Goal: Transaction & Acquisition: Purchase product/service

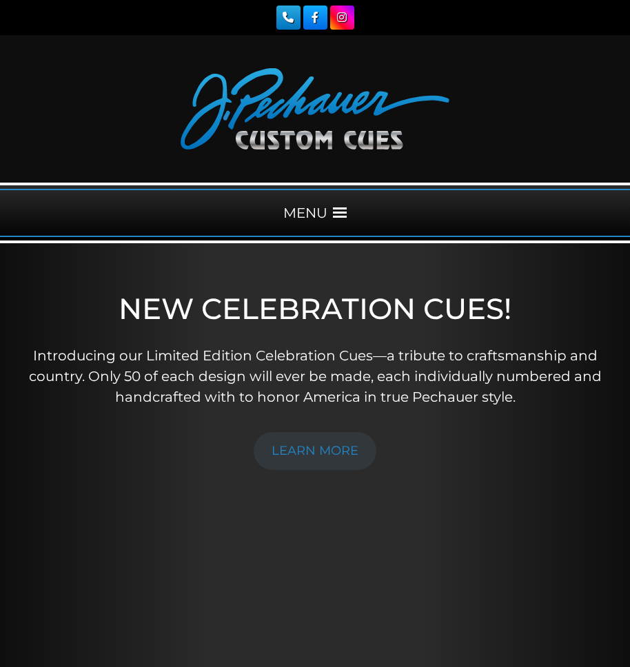
click at [343, 211] on span at bounding box center [340, 213] width 14 height 14
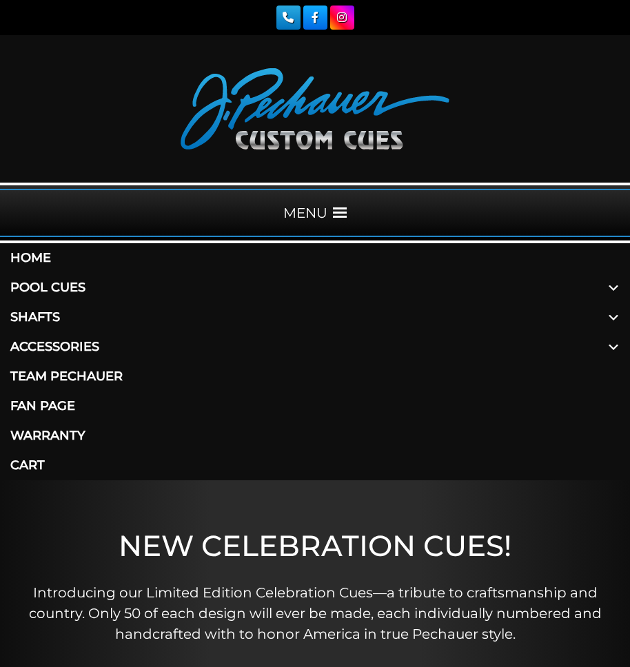
click at [66, 282] on link "Pool Cues" at bounding box center [315, 288] width 630 height 30
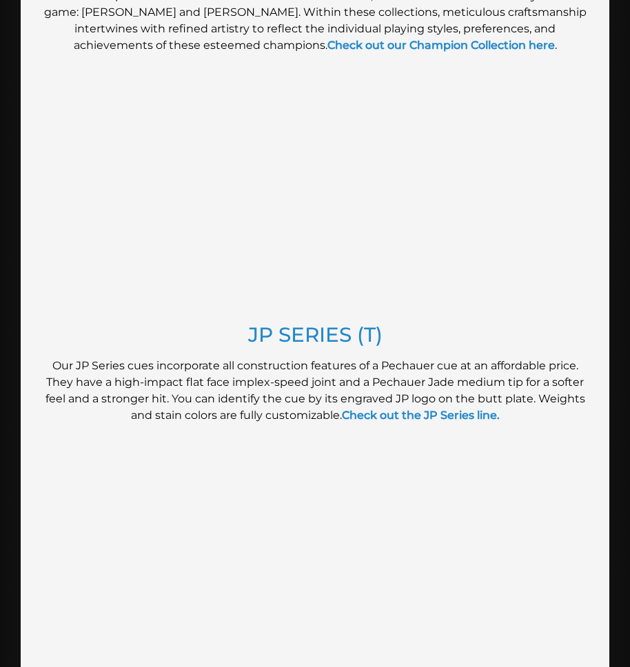
scroll to position [1137, 0]
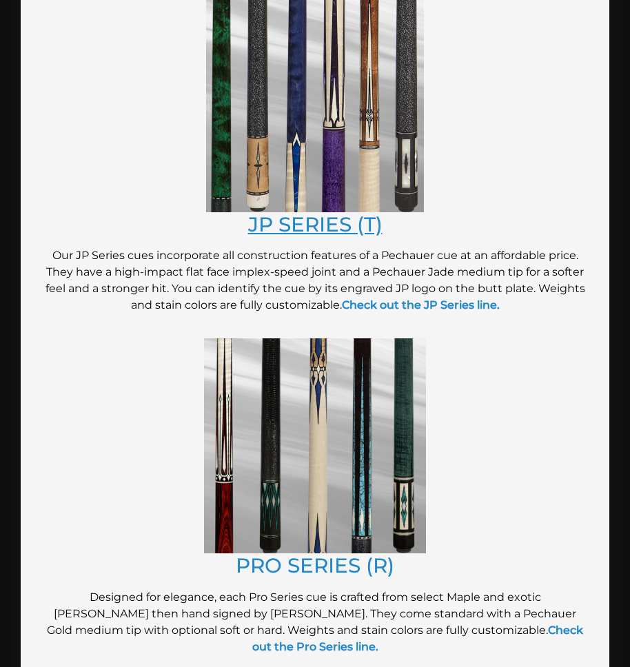
click at [324, 215] on link "JP SERIES (T)" at bounding box center [315, 224] width 134 height 24
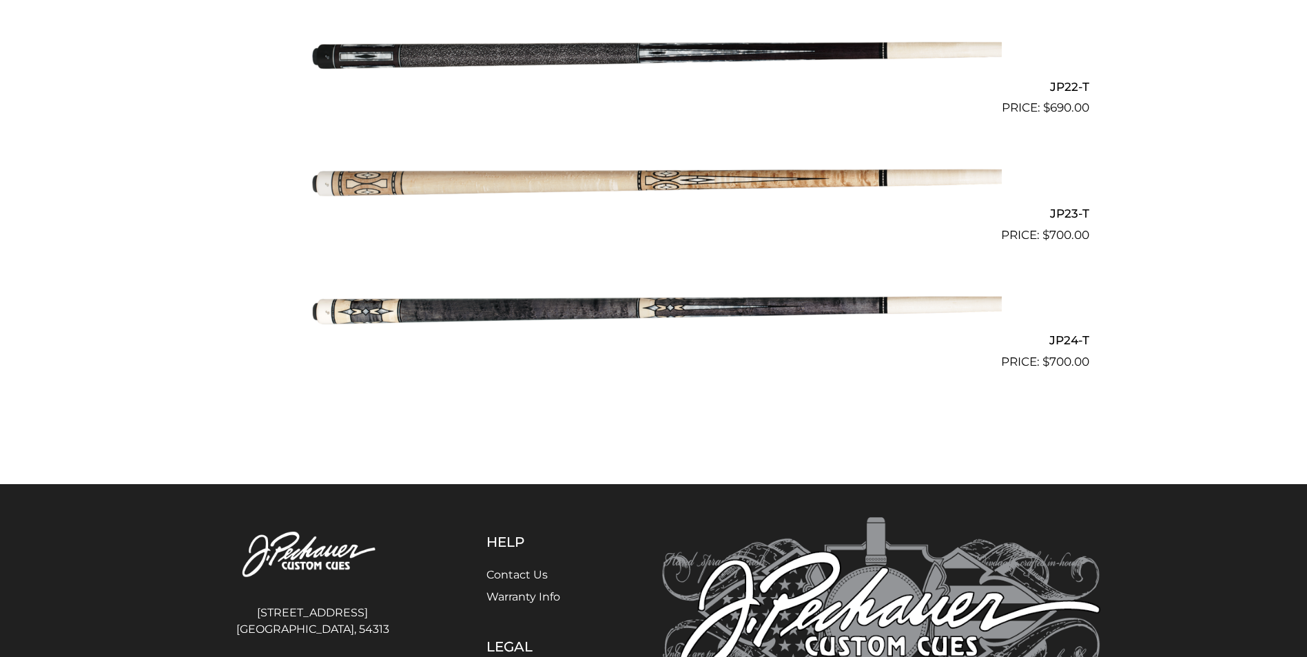
scroll to position [3148, 0]
